Goal: Communication & Community: Participate in discussion

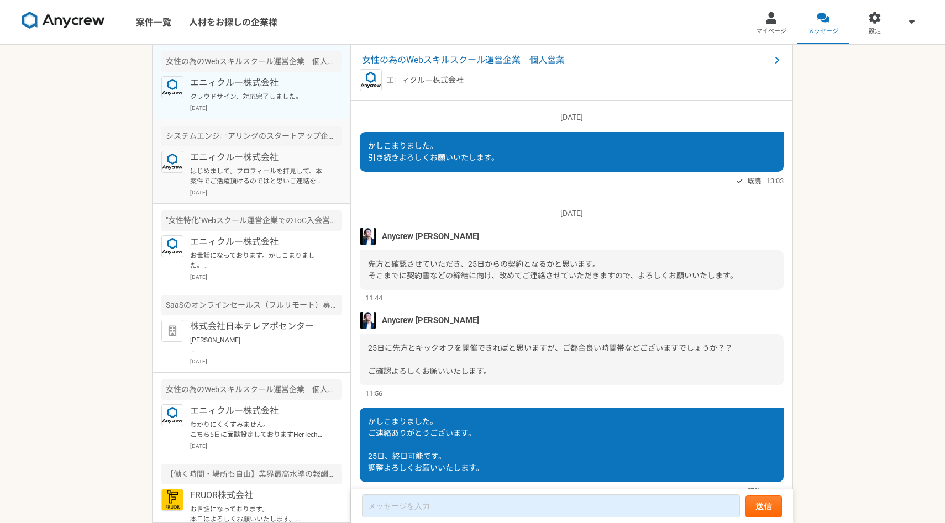
scroll to position [843, 0]
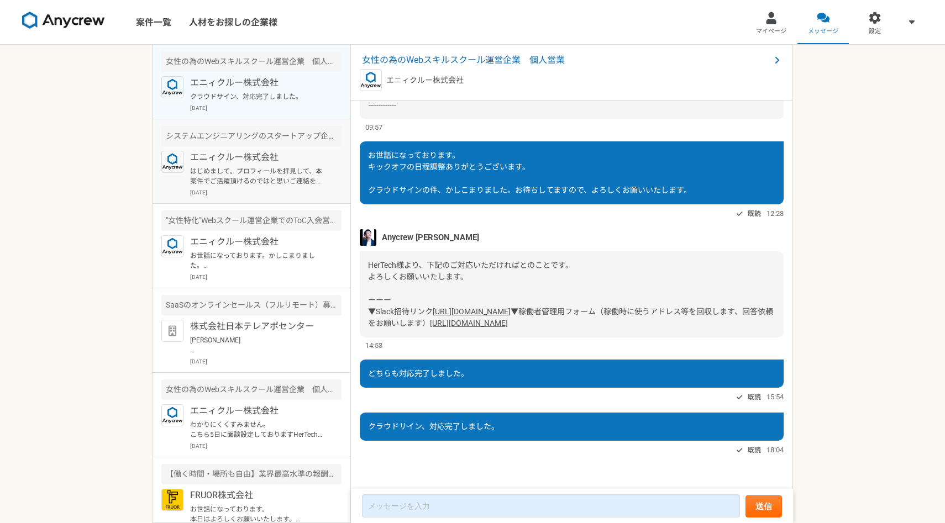
click at [236, 151] on p "エニィクルー株式会社" at bounding box center [258, 157] width 136 height 13
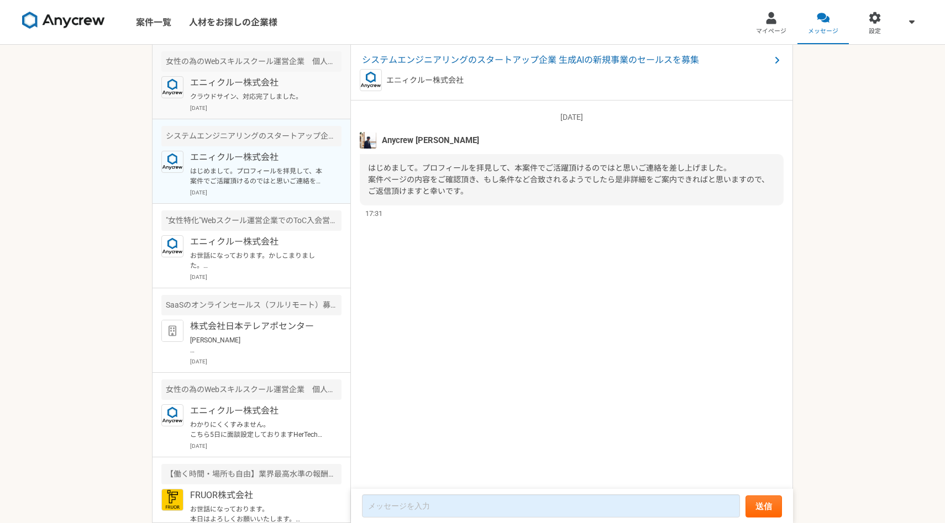
click at [257, 105] on p "[DATE]" at bounding box center [265, 108] width 151 height 8
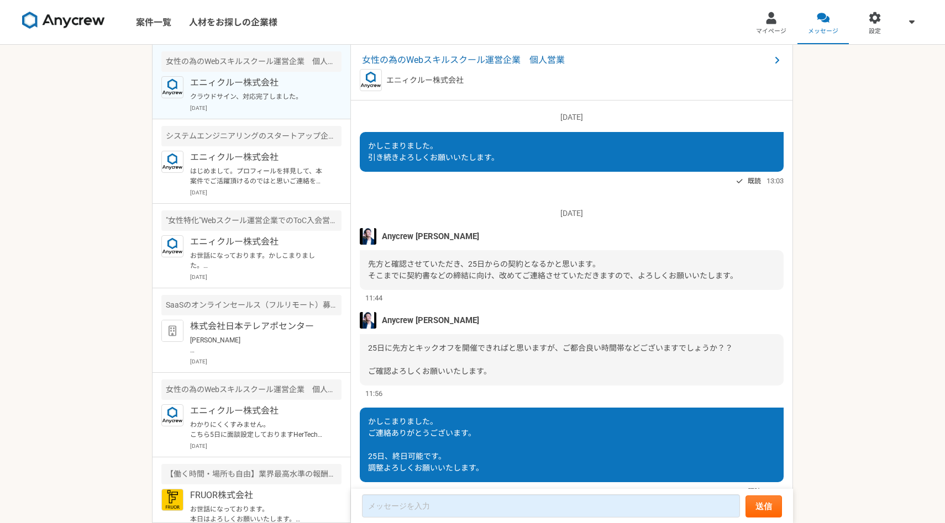
scroll to position [843, 0]
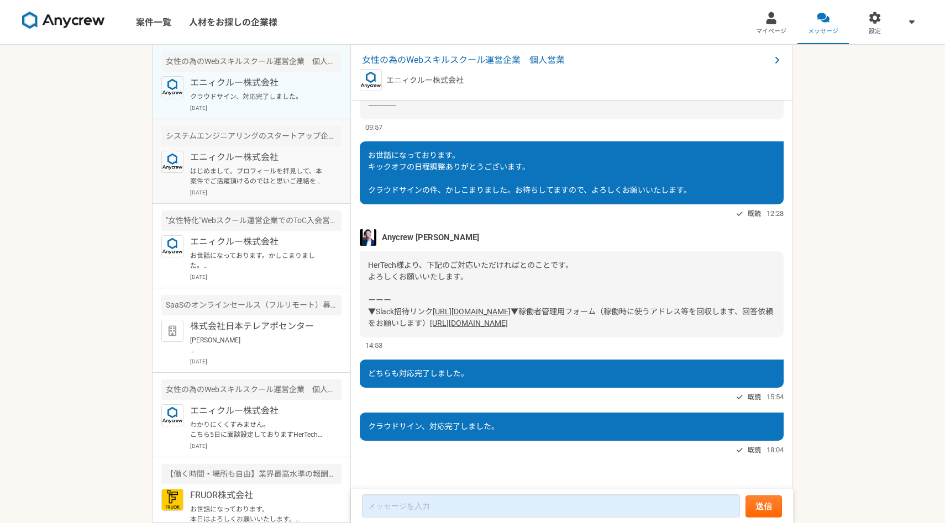
click at [253, 182] on p "はじめまして。プロフィールを拝見して、本案件でご活躍頂けるのではと思いご連絡を差し上げました。 案件ページの内容をご確認頂き、もし条件など合致されるようでした…" at bounding box center [258, 176] width 136 height 20
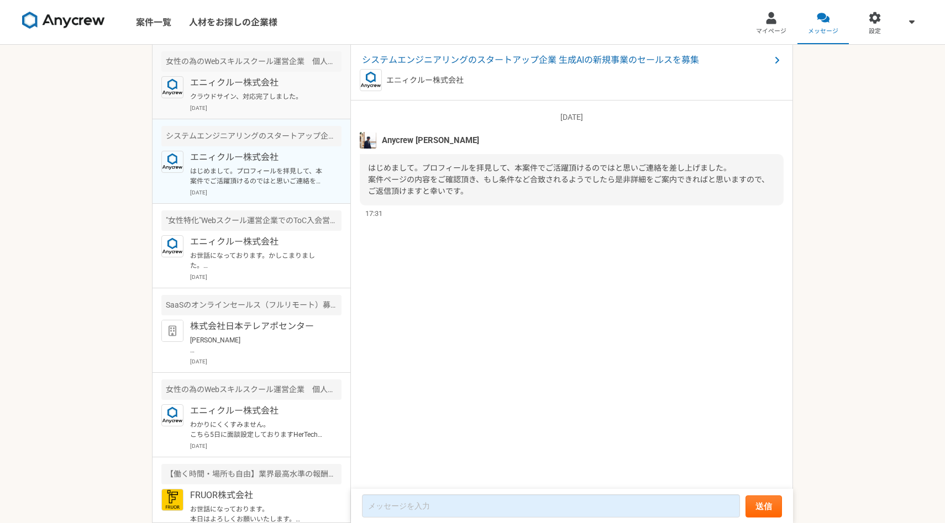
click at [266, 97] on p "クラウドサイン、対応完了しました。" at bounding box center [258, 97] width 136 height 10
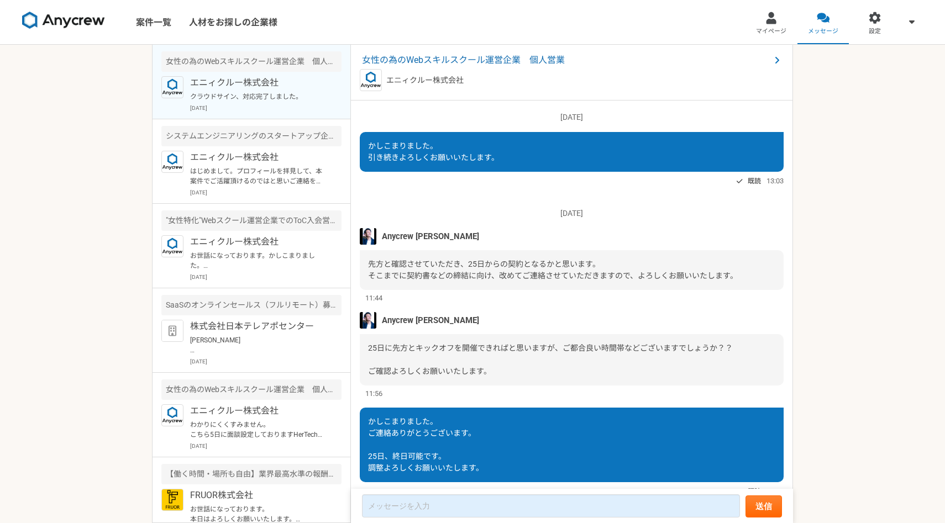
scroll to position [843, 0]
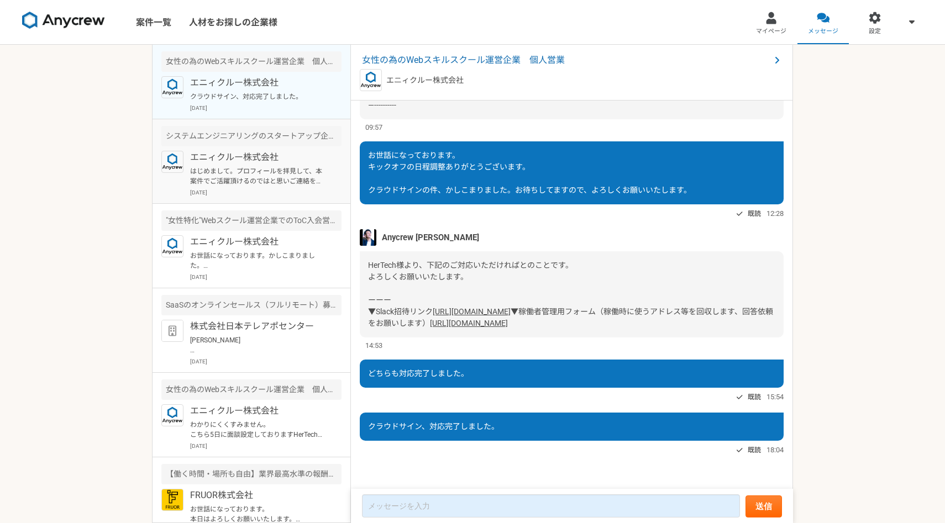
click at [250, 161] on p "エニィクルー株式会社" at bounding box center [258, 157] width 136 height 13
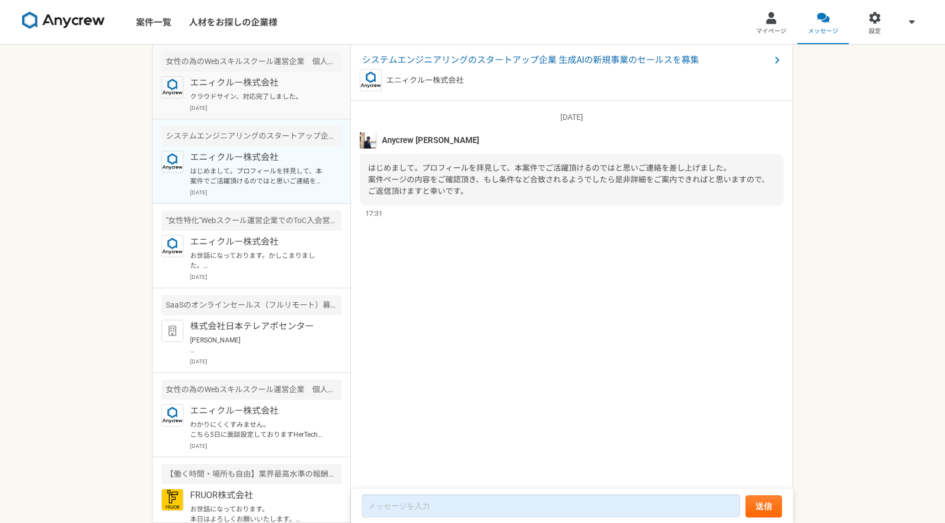
click at [263, 104] on p "[DATE]" at bounding box center [265, 108] width 151 height 8
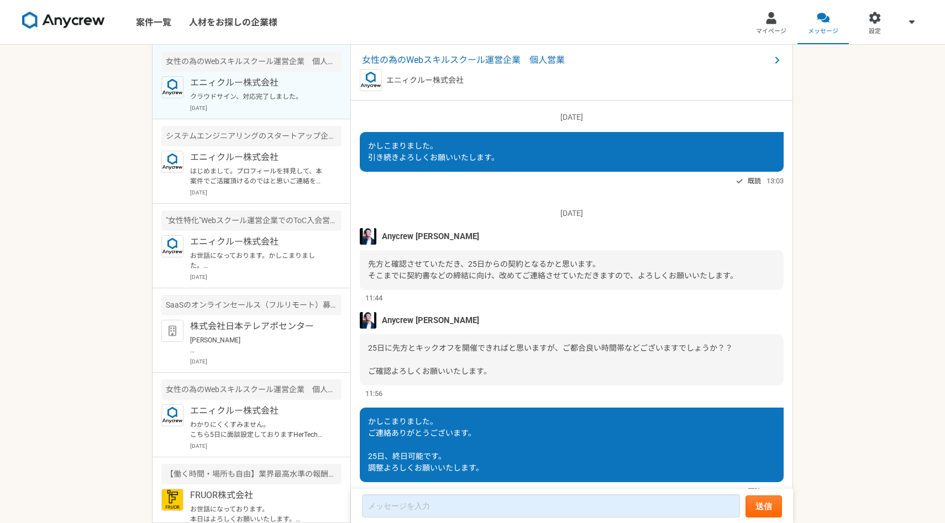
scroll to position [843, 0]
